Goal: Transaction & Acquisition: Subscribe to service/newsletter

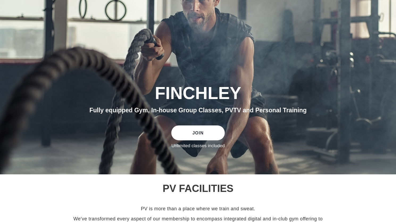
scroll to position [55, 0]
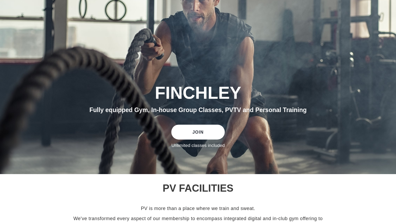
click at [211, 136] on link "JOIN" at bounding box center [197, 131] width 53 height 15
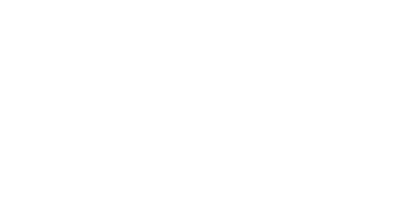
scroll to position [416, 0]
click at [43, 137] on div at bounding box center [198, 88] width 319 height 374
click at [37, 138] on div "Choose your membership below." at bounding box center [198, 52] width 396 height 446
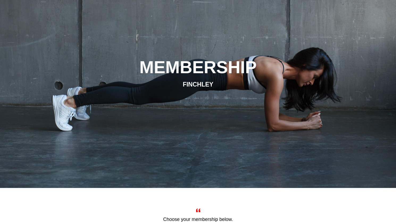
scroll to position [0, 0]
